Goal: Use online tool/utility: Utilize a website feature to perform a specific function

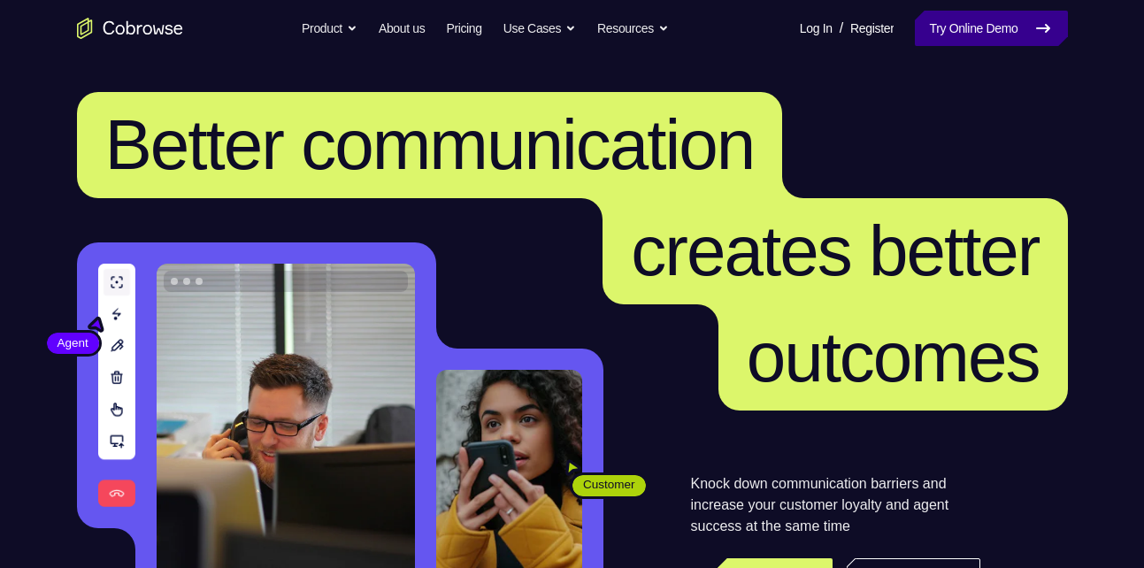
click at [937, 22] on link "Try Online Demo" at bounding box center [991, 28] width 152 height 35
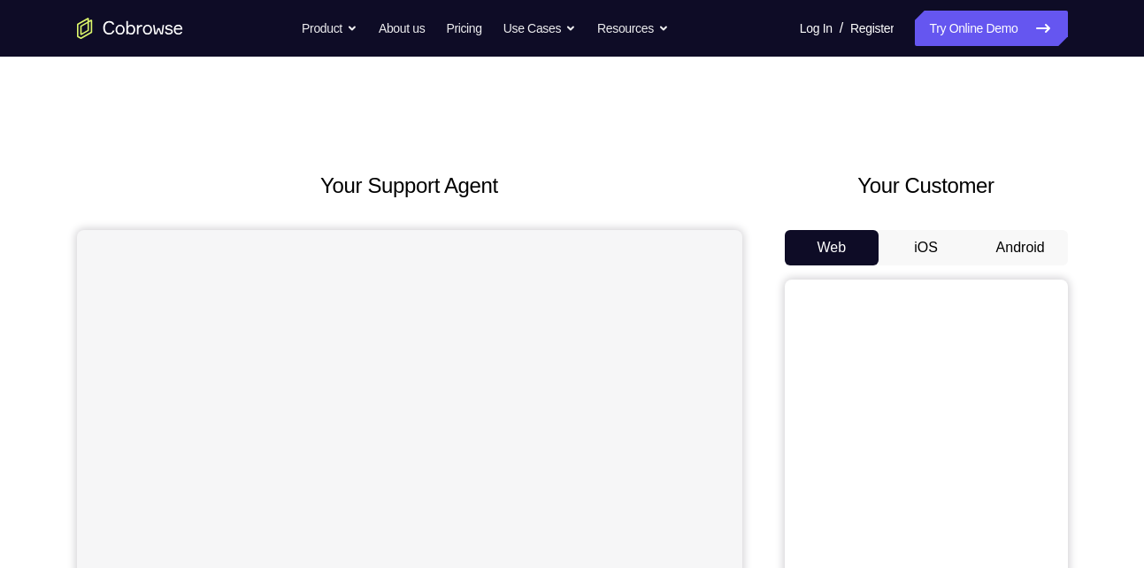
click at [1029, 250] on button "Android" at bounding box center [1020, 247] width 95 height 35
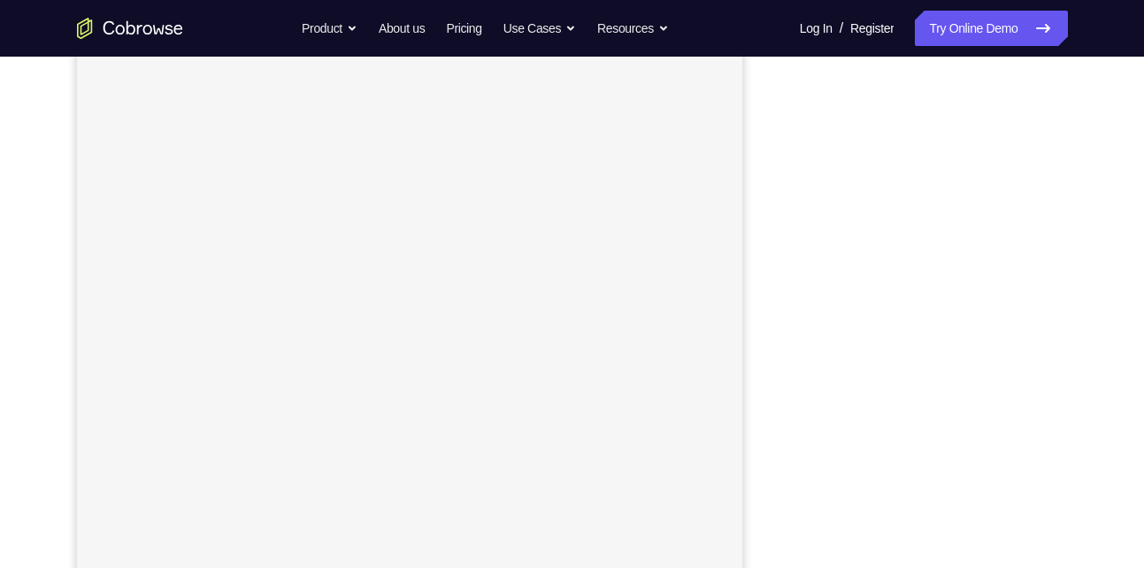
scroll to position [241, 0]
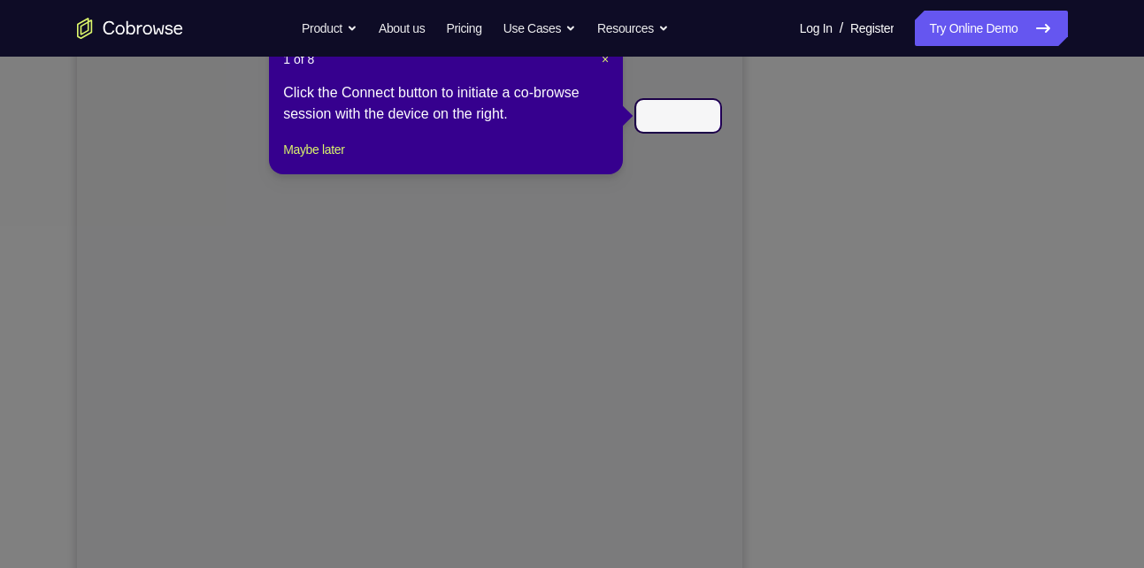
click at [826, 238] on icon at bounding box center [578, 284] width 1157 height 568
click at [949, 16] on link "Try Online Demo" at bounding box center [991, 28] width 152 height 35
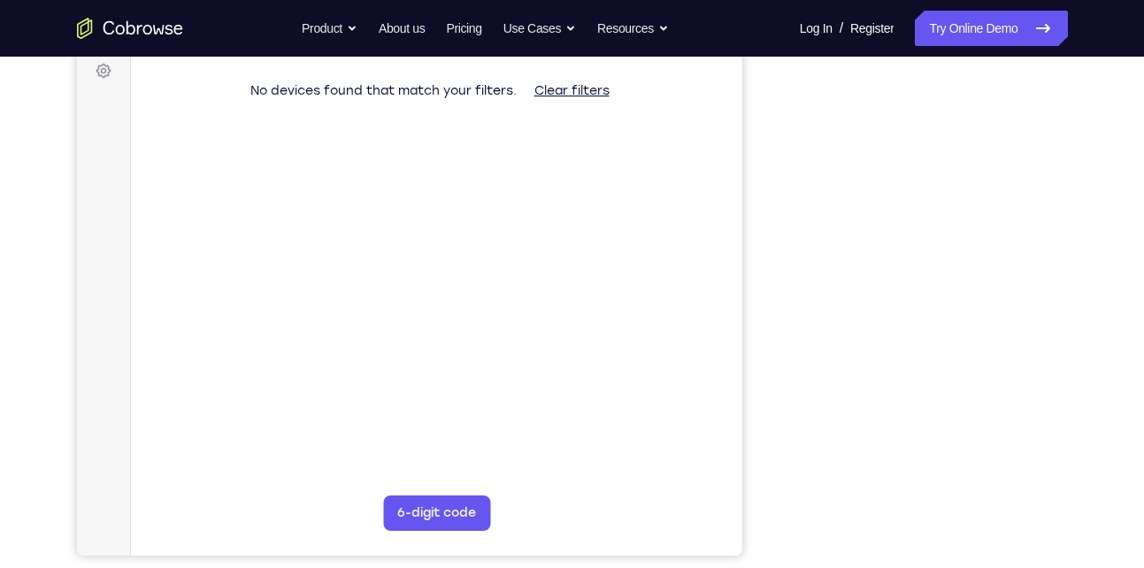
scroll to position [266, 0]
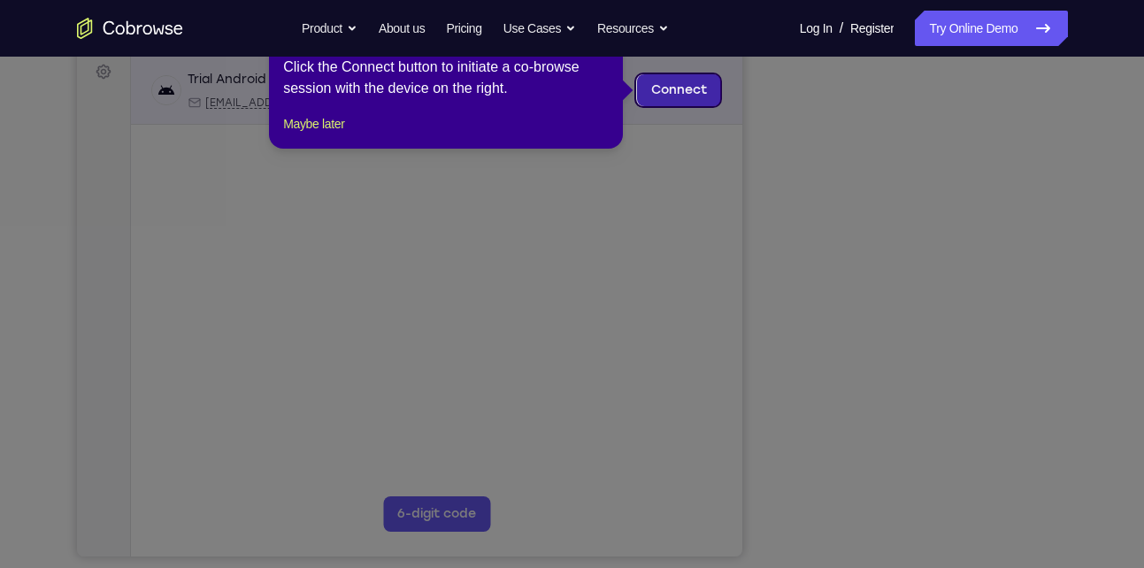
click at [680, 87] on link "Connect" at bounding box center [678, 90] width 84 height 32
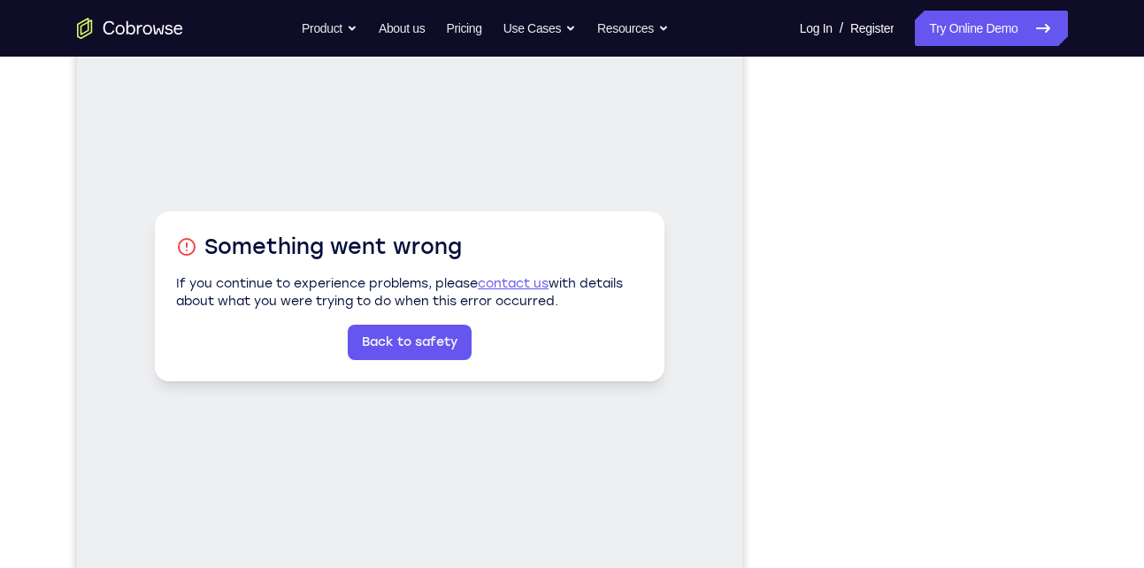
scroll to position [232, 0]
